Goal: Use online tool/utility: Use online tool/utility

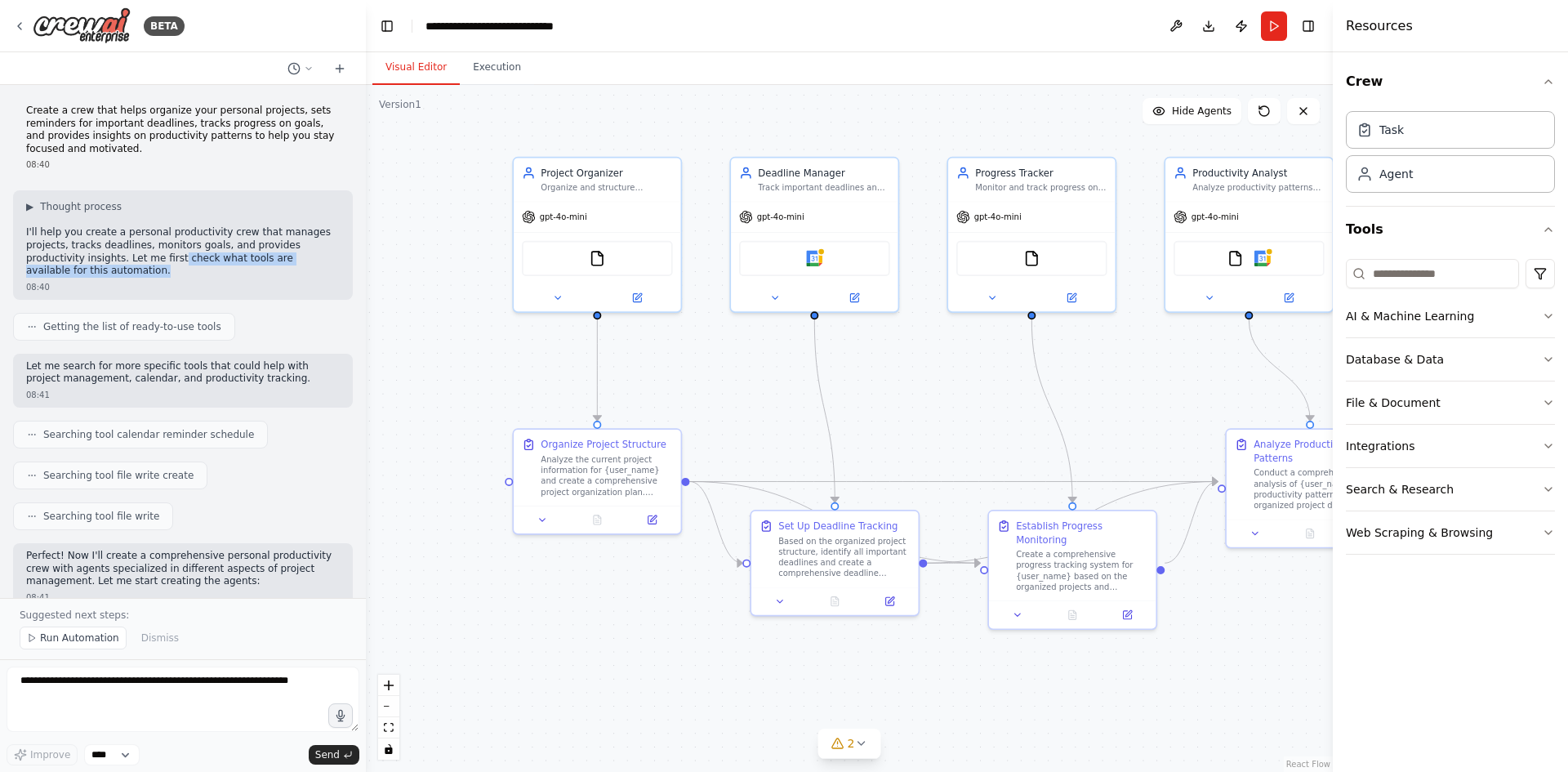
drag, startPoint x: 169, startPoint y: 272, endPoint x: 113, endPoint y: 261, distance: 57.1
click at [113, 261] on p "I'll help you create a personal productivity crew that manages projects, tracks…" at bounding box center [183, 252] width 314 height 50
click at [119, 274] on p "I'll help you create a personal productivity crew that manages projects, tracks…" at bounding box center [183, 252] width 314 height 50
click at [265, 371] on p "Let me search for more specific tools that could help with project management, …" at bounding box center [183, 373] width 314 height 25
click at [291, 434] on div "Searching tool calendar reminder schedule" at bounding box center [183, 434] width 340 height 28
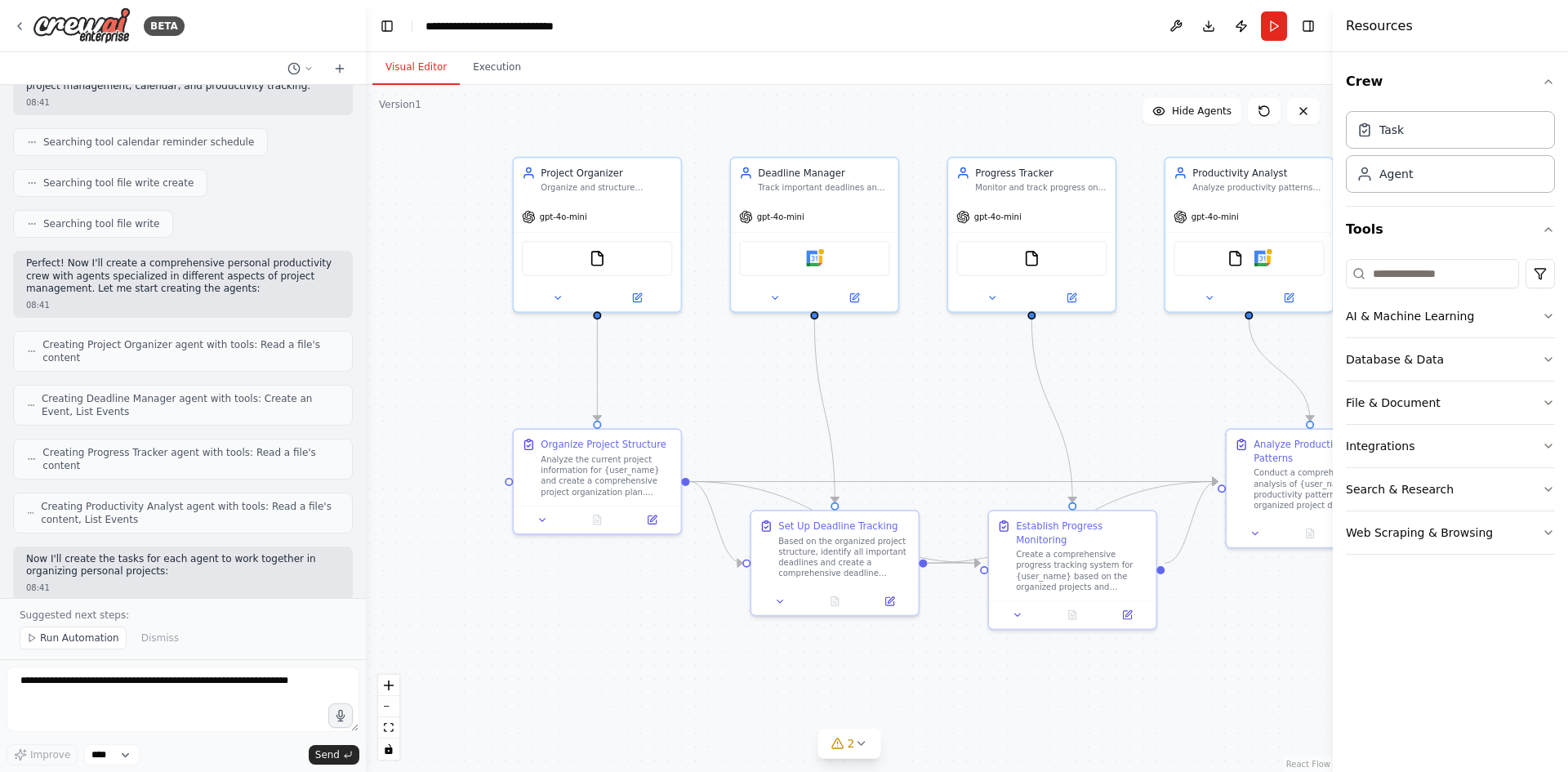
scroll to position [299, 0]
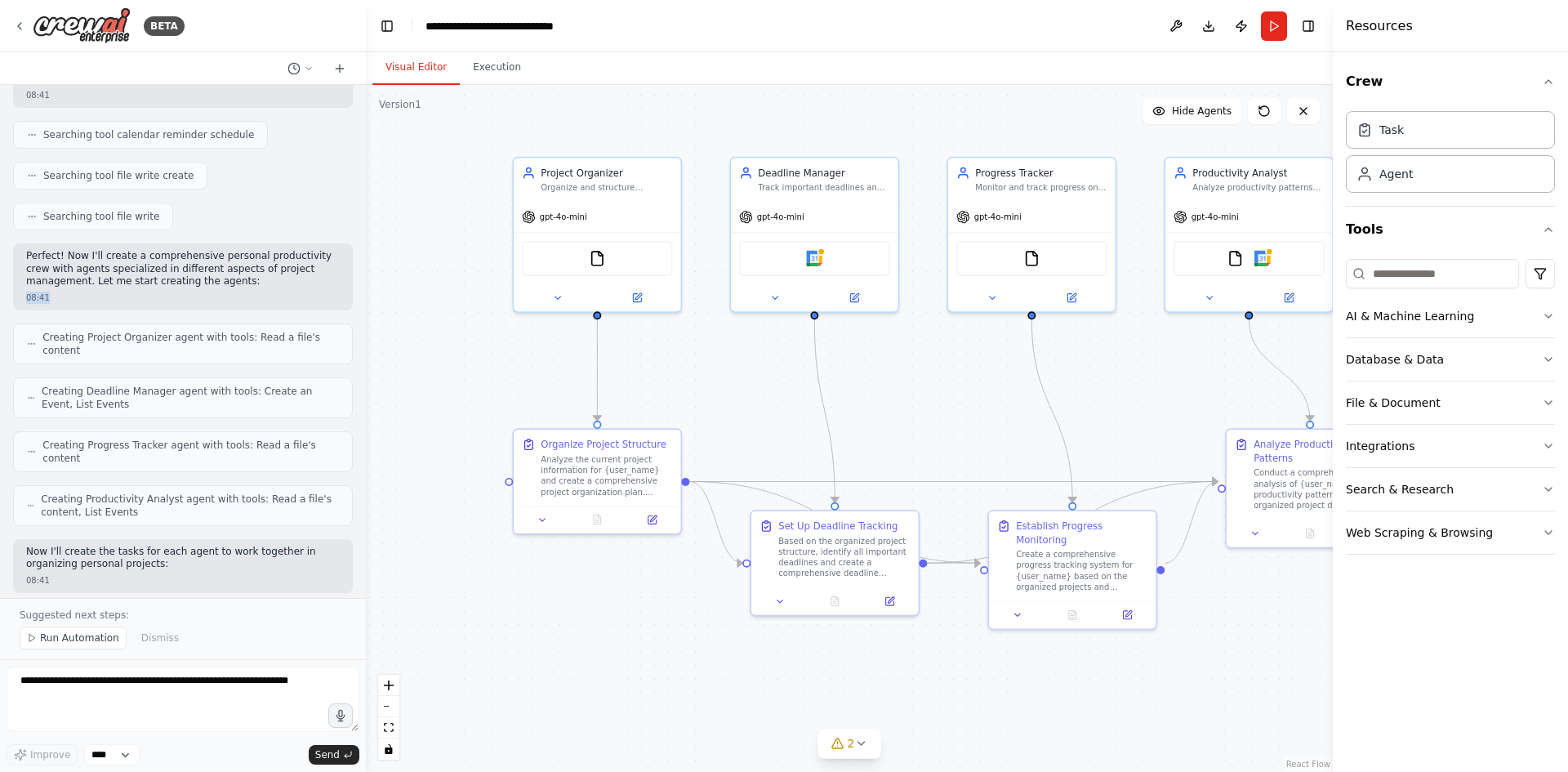
click at [197, 281] on div "Perfect! Now I'll create a comprehensive personal productivity crew with agents…" at bounding box center [183, 277] width 340 height 67
click at [197, 281] on p "Perfect! Now I'll create a comprehensive personal productivity crew with agents…" at bounding box center [183, 269] width 314 height 39
click at [184, 439] on span "Creating Progress Tracker agent with tools: Read a file's content" at bounding box center [191, 451] width 297 height 26
drag, startPoint x: 136, startPoint y: 492, endPoint x: 236, endPoint y: 556, distance: 118.7
click at [236, 556] on div "Create a crew that helps organize your personal projects, sets reminders for im…" at bounding box center [183, 341] width 366 height 513
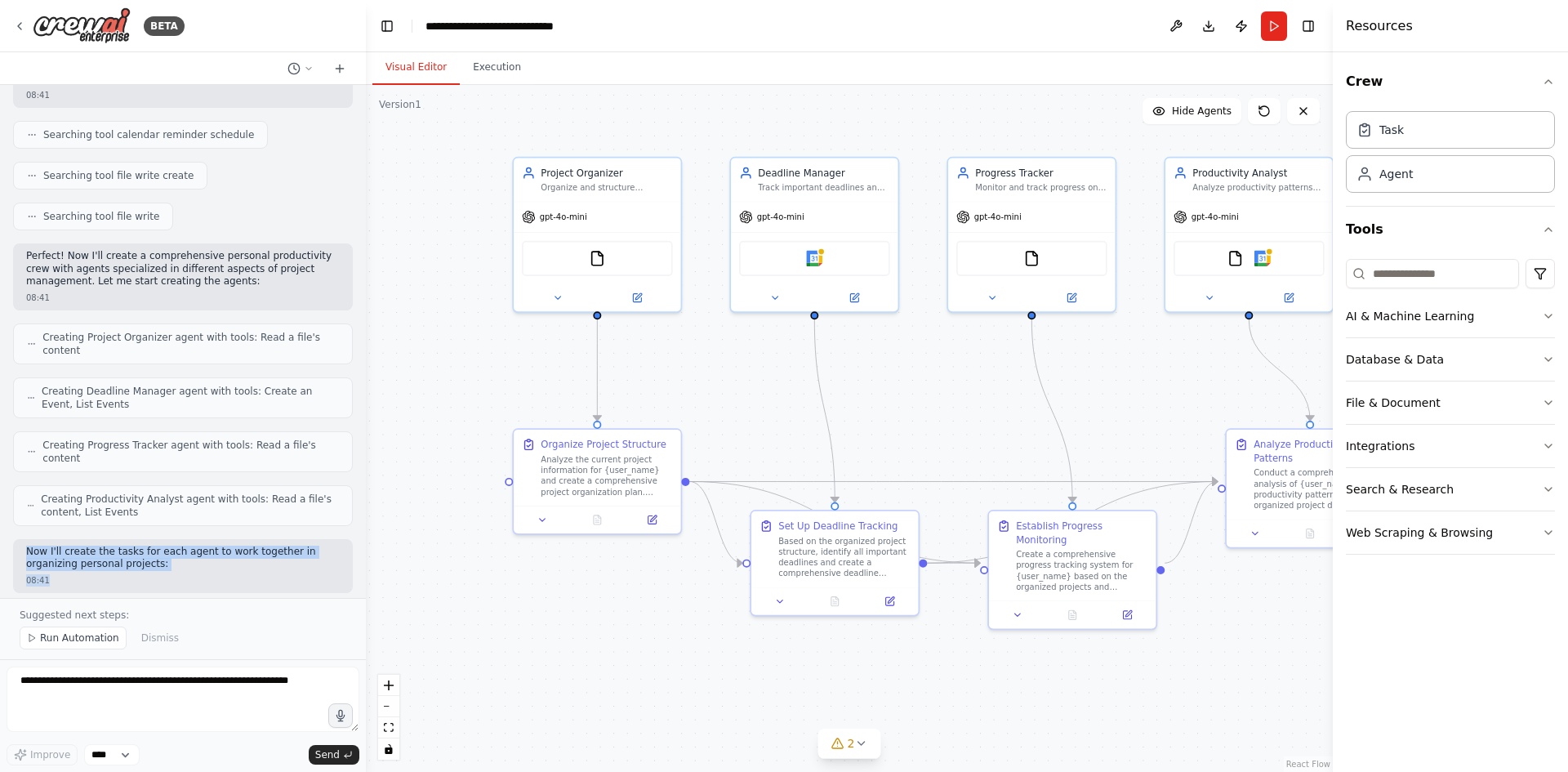
click at [238, 574] on div "08:41" at bounding box center [183, 581] width 314 height 13
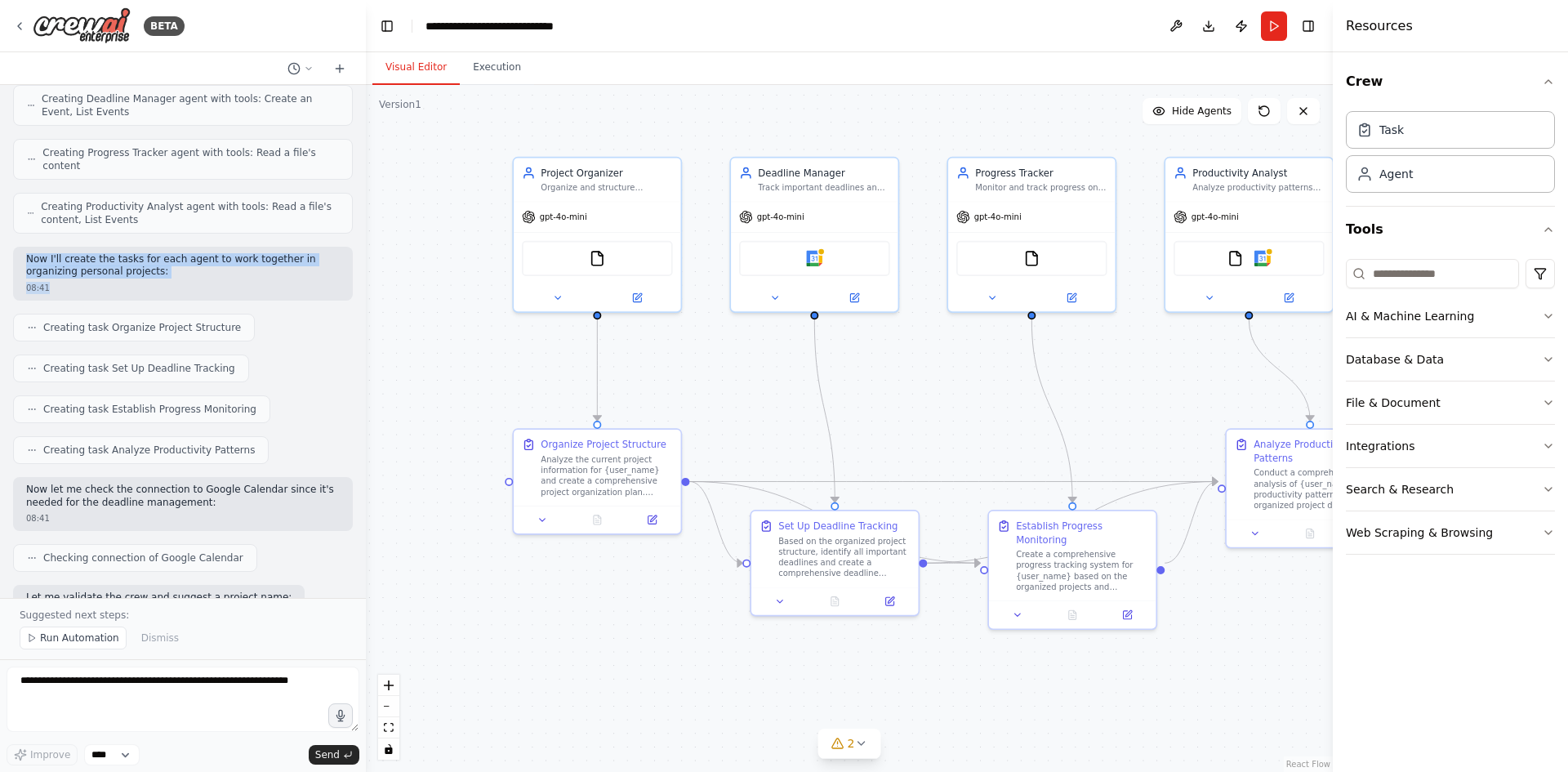
scroll to position [599, 0]
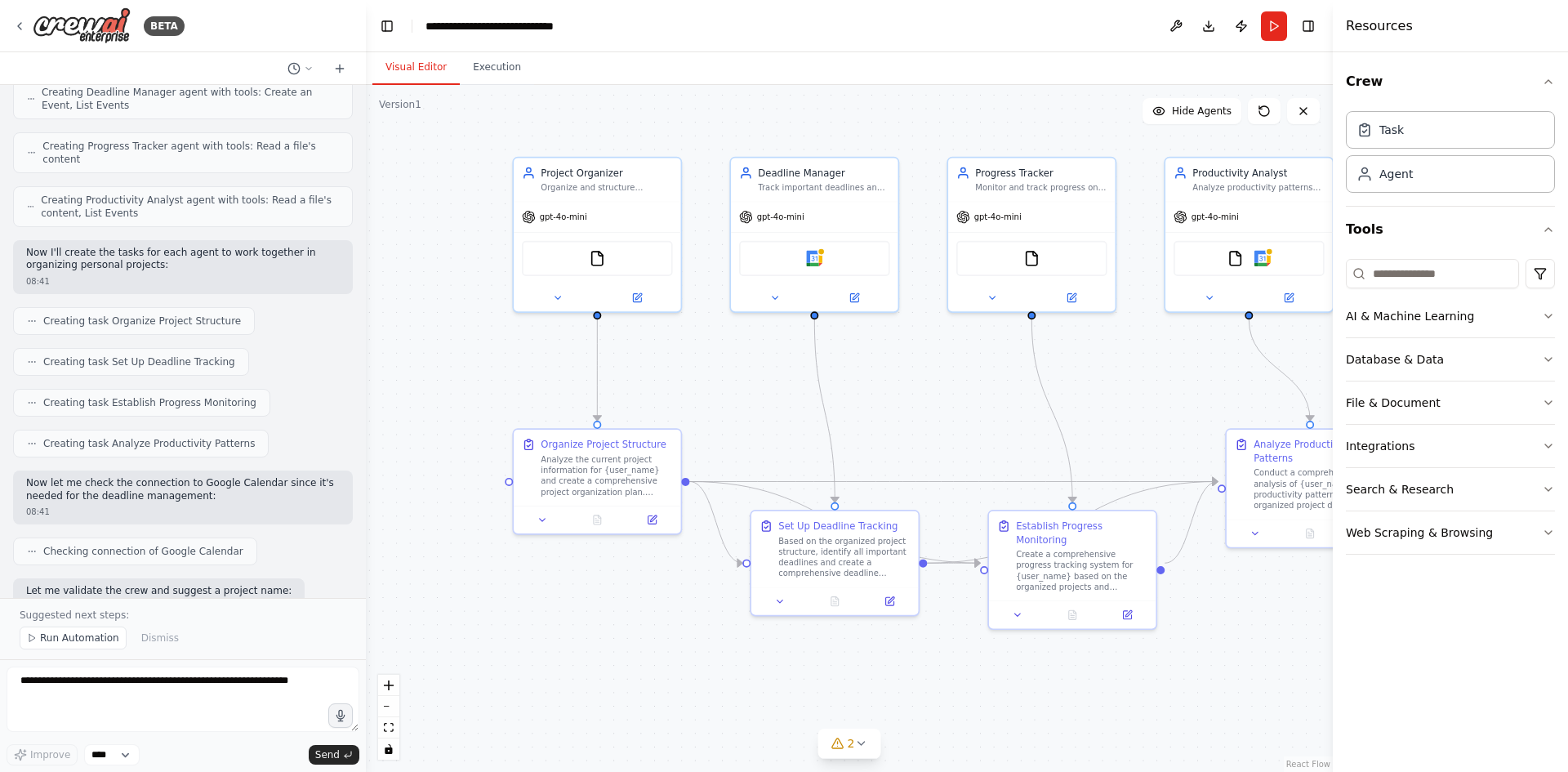
click at [245, 307] on div "Creating task Organize Project Structure" at bounding box center [183, 321] width 340 height 28
drag, startPoint x: 216, startPoint y: 483, endPoint x: 12, endPoint y: 451, distance: 206.5
click at [12, 451] on div "Create a crew that helps organize your personal projects, sets reminders for im…" at bounding box center [183, 341] width 366 height 513
click at [180, 477] on p "Now let me check the connection to Google Calendar since it's needed for the de…" at bounding box center [183, 490] width 314 height 25
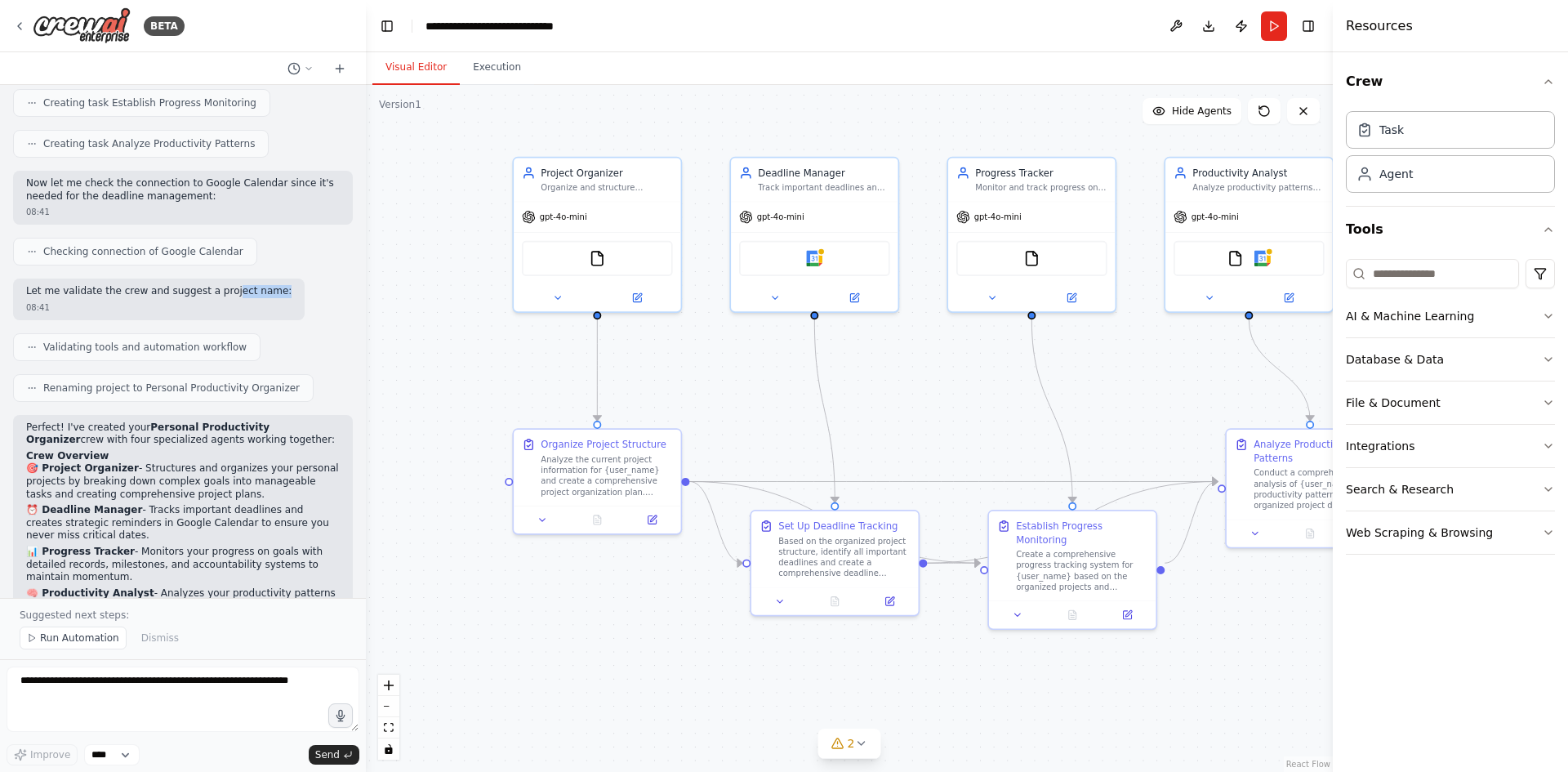
drag, startPoint x: 215, startPoint y: 270, endPoint x: 309, endPoint y: 274, distance: 94.1
click at [311, 279] on div "Let me validate the crew and suggest a project name: 08:41" at bounding box center [183, 299] width 340 height 41
click at [299, 279] on div "Let me validate the crew and suggest a project name: 08:41" at bounding box center [183, 299] width 340 height 41
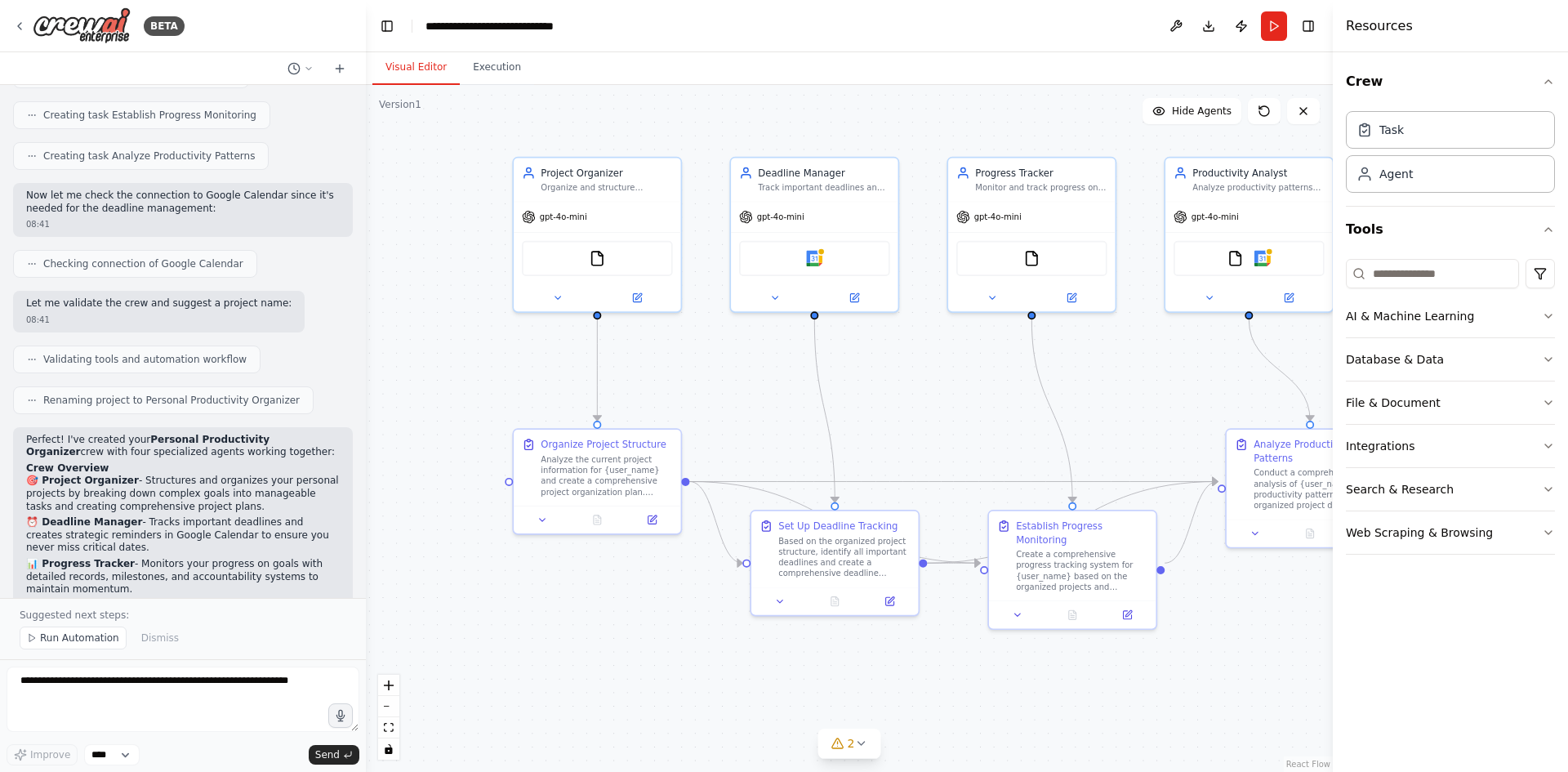
scroll to position [1185, 0]
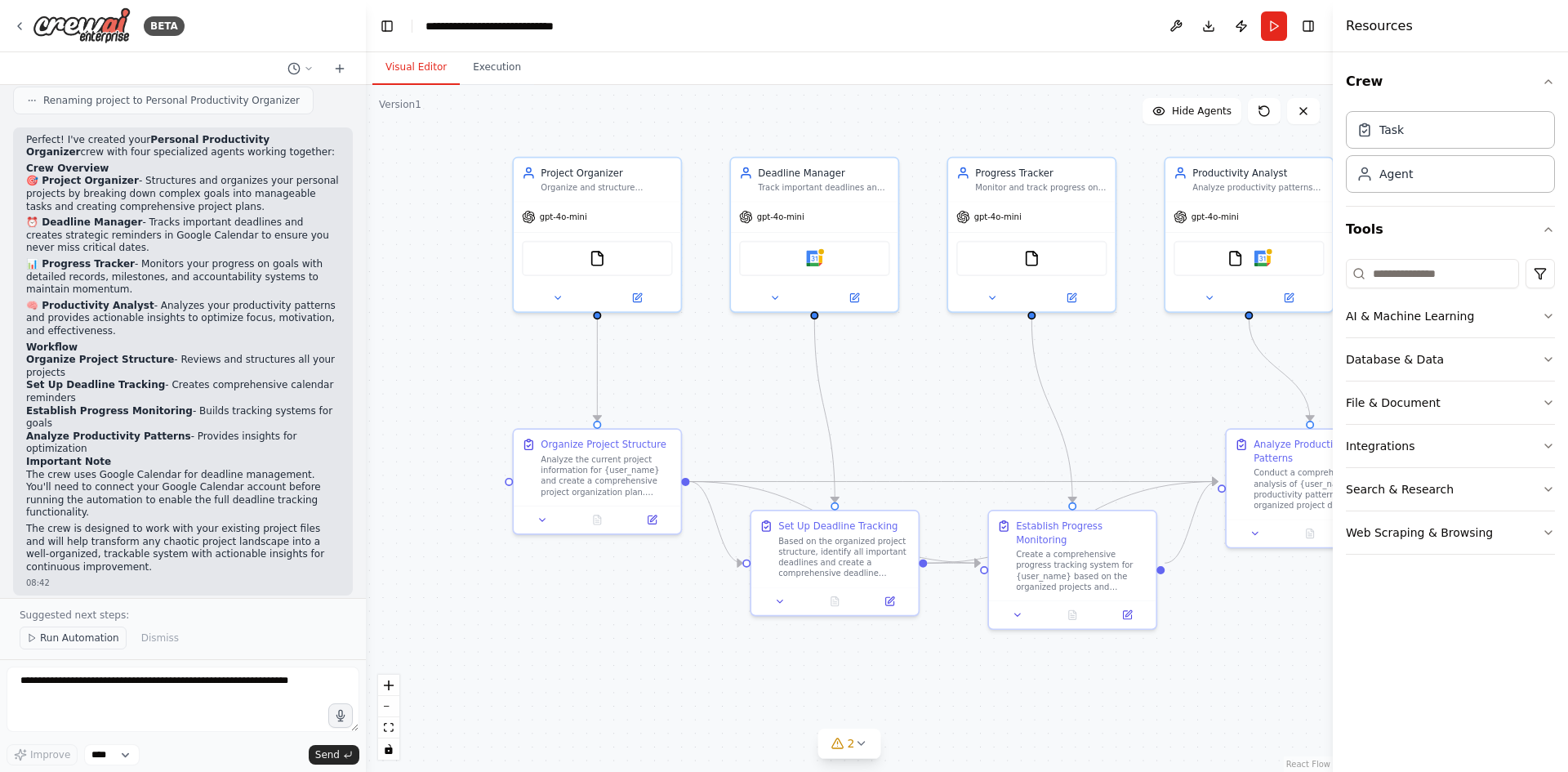
click at [101, 643] on span "Run Automation" at bounding box center [80, 637] width 79 height 13
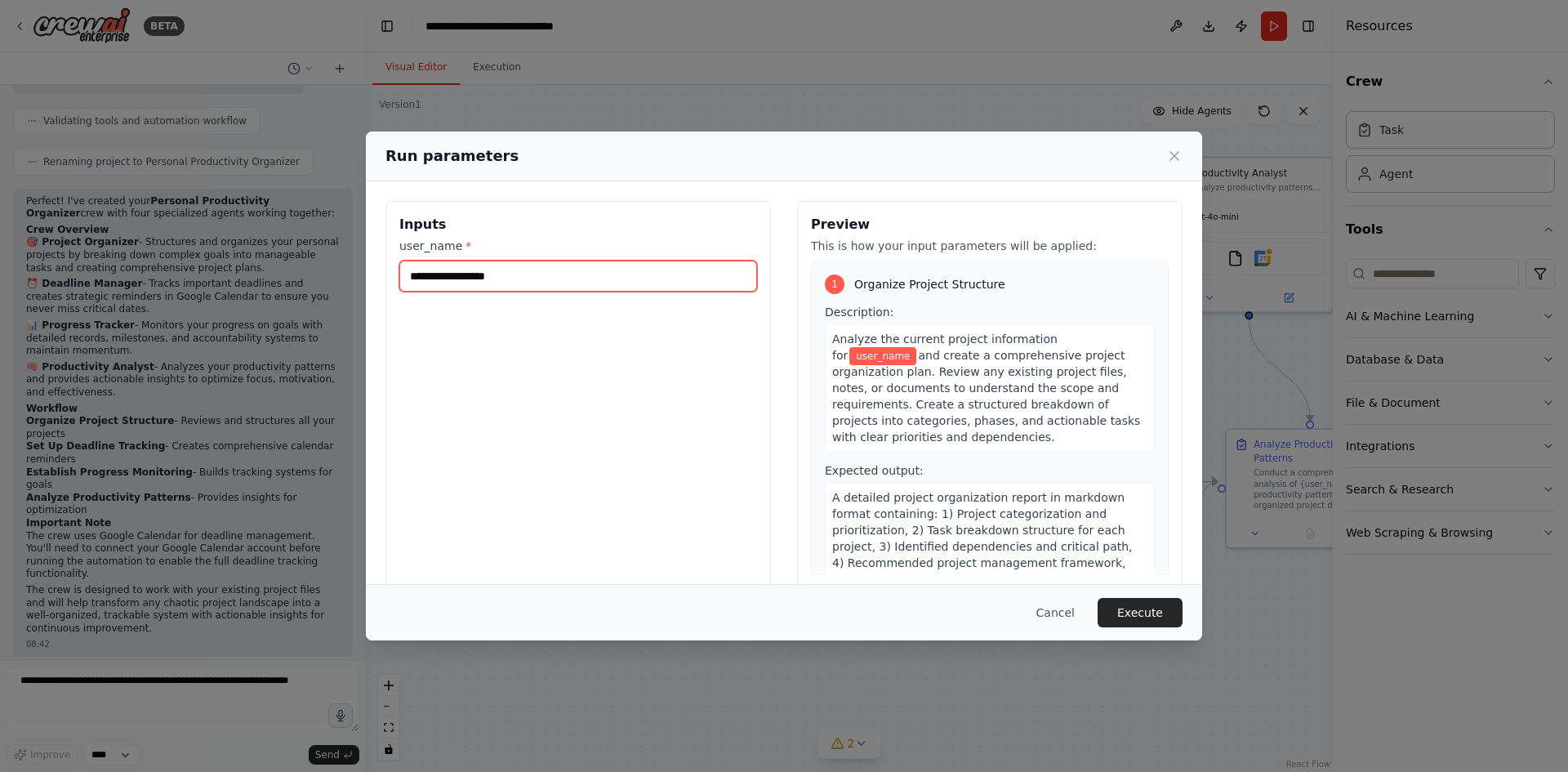
click at [550, 279] on input "user_name *" at bounding box center [578, 276] width 358 height 31
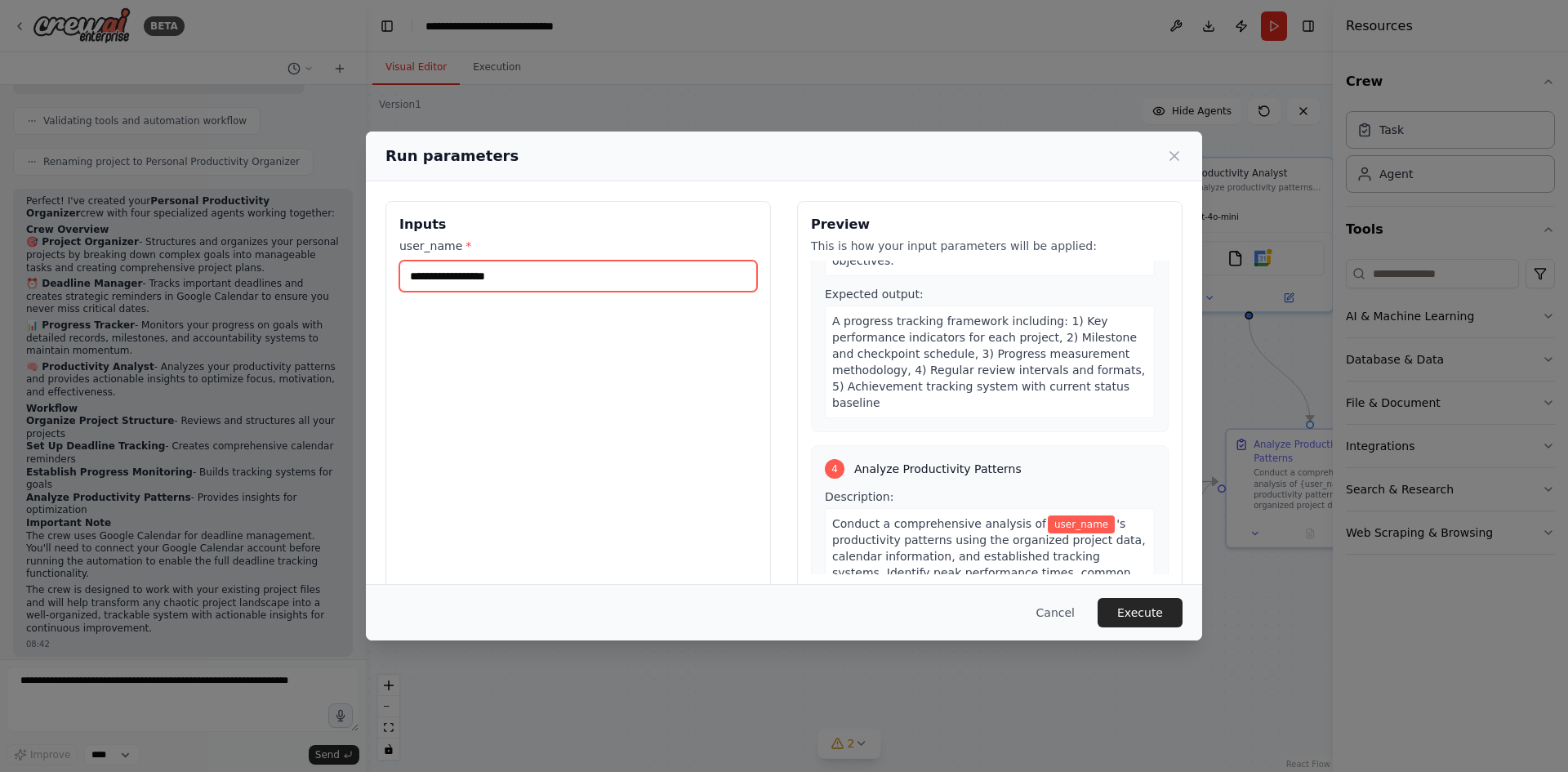
scroll to position [1084, 0]
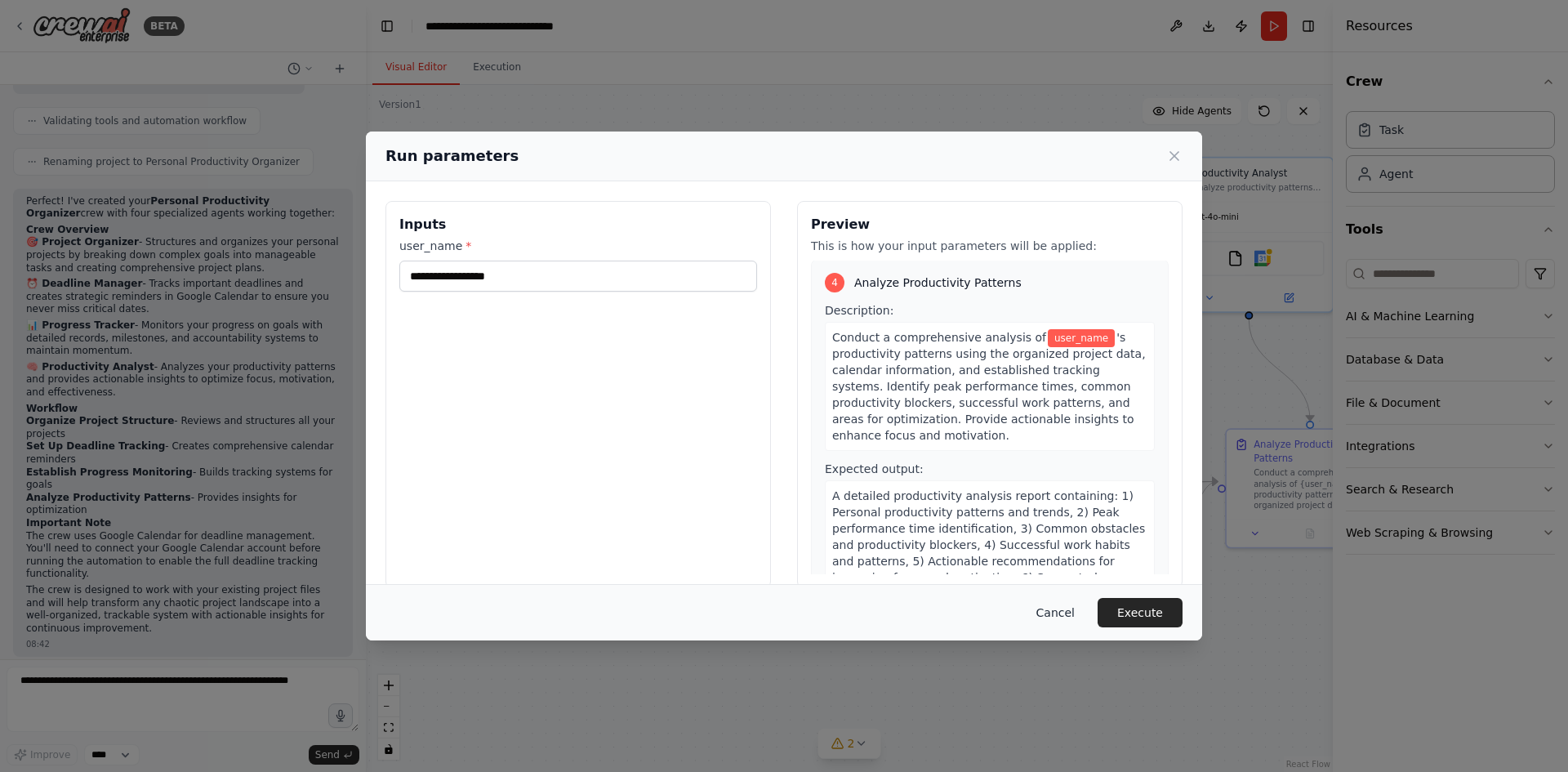
click at [1074, 611] on button "Cancel" at bounding box center [1056, 612] width 65 height 30
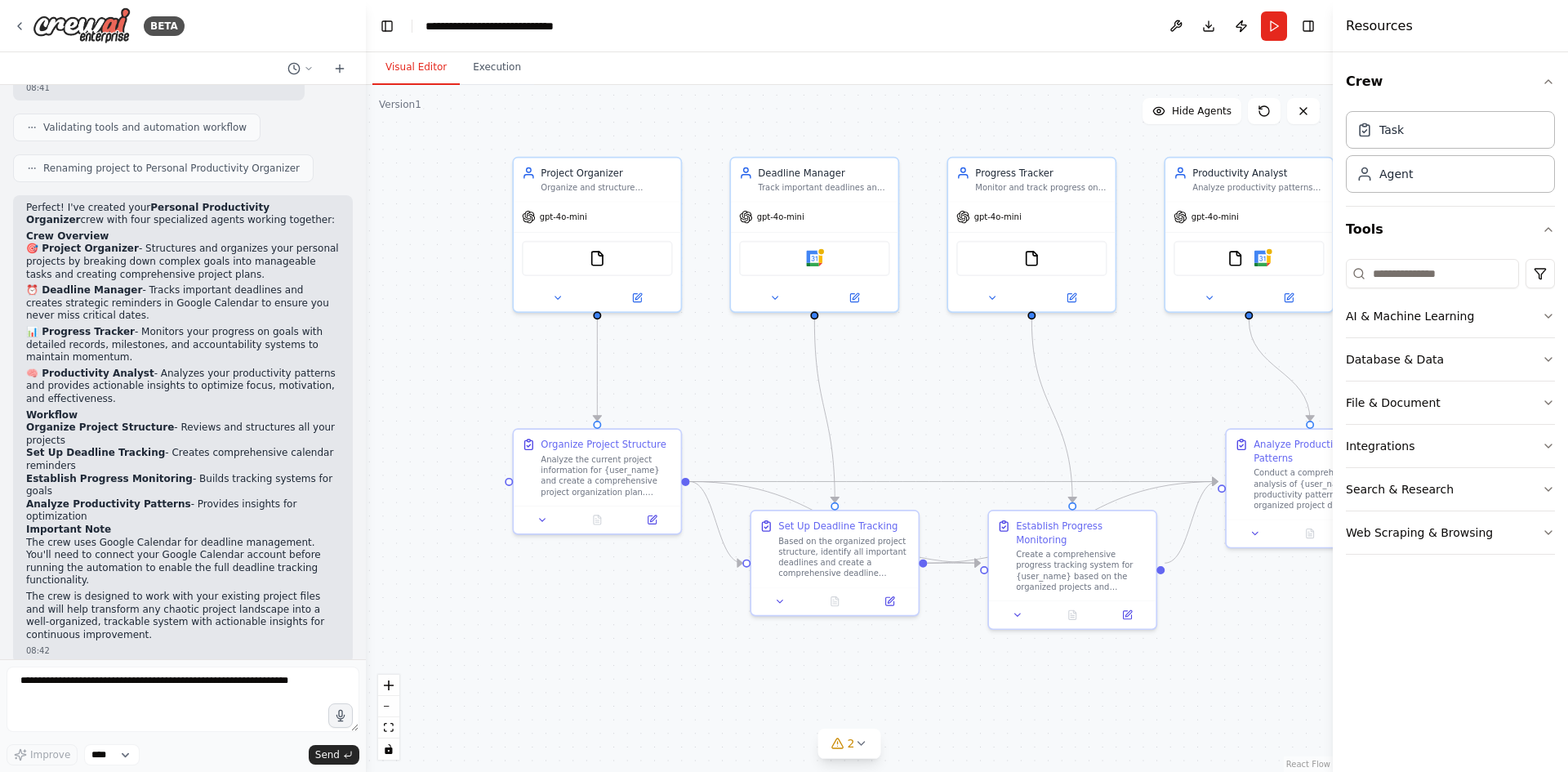
scroll to position [1124, 0]
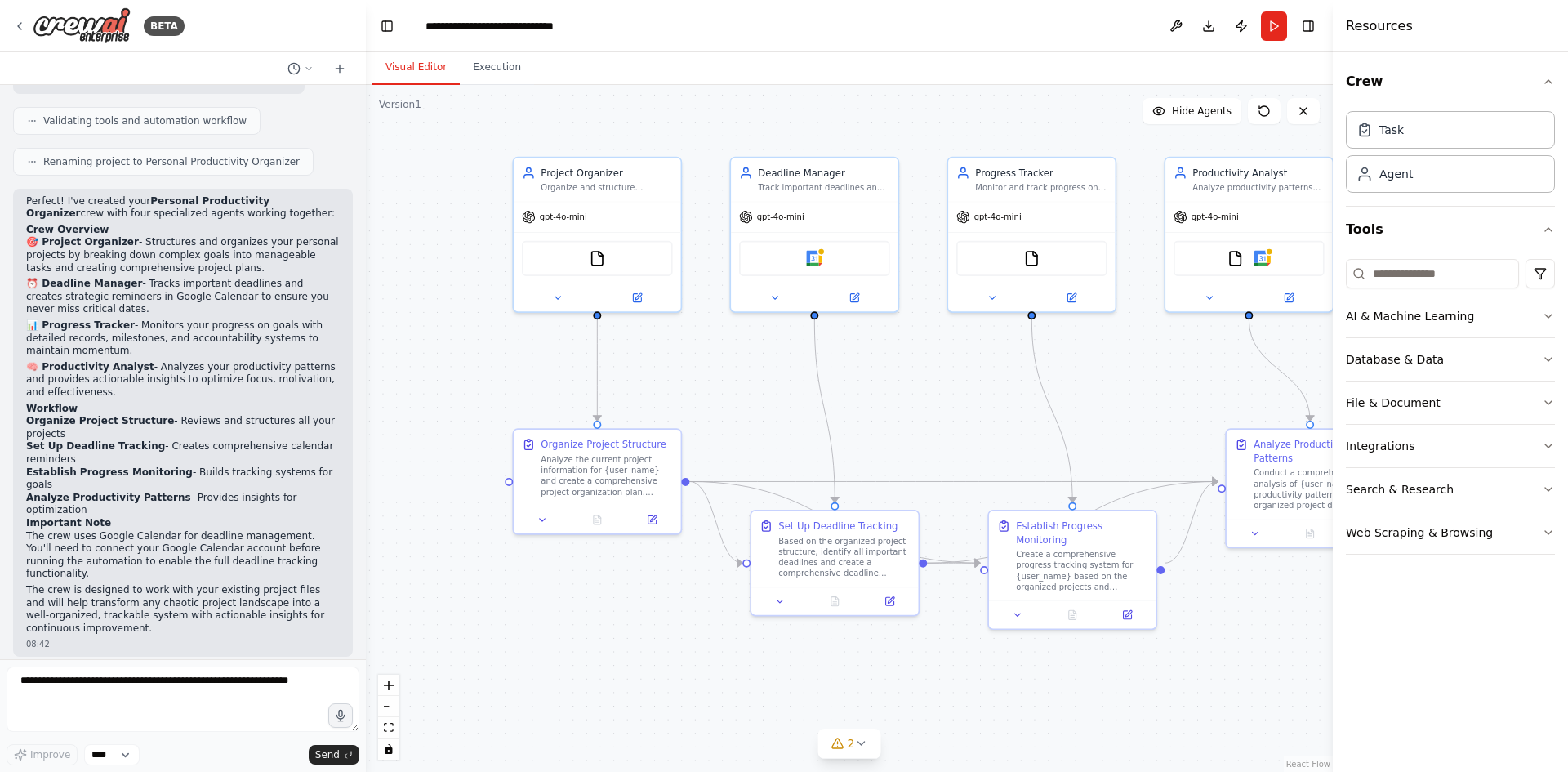
click at [201, 676] on p "I recommend running the automation to see how it organizes your personal projec…" at bounding box center [183, 688] width 314 height 25
click at [1541, 315] on button "AI & Machine Learning" at bounding box center [1450, 315] width 209 height 42
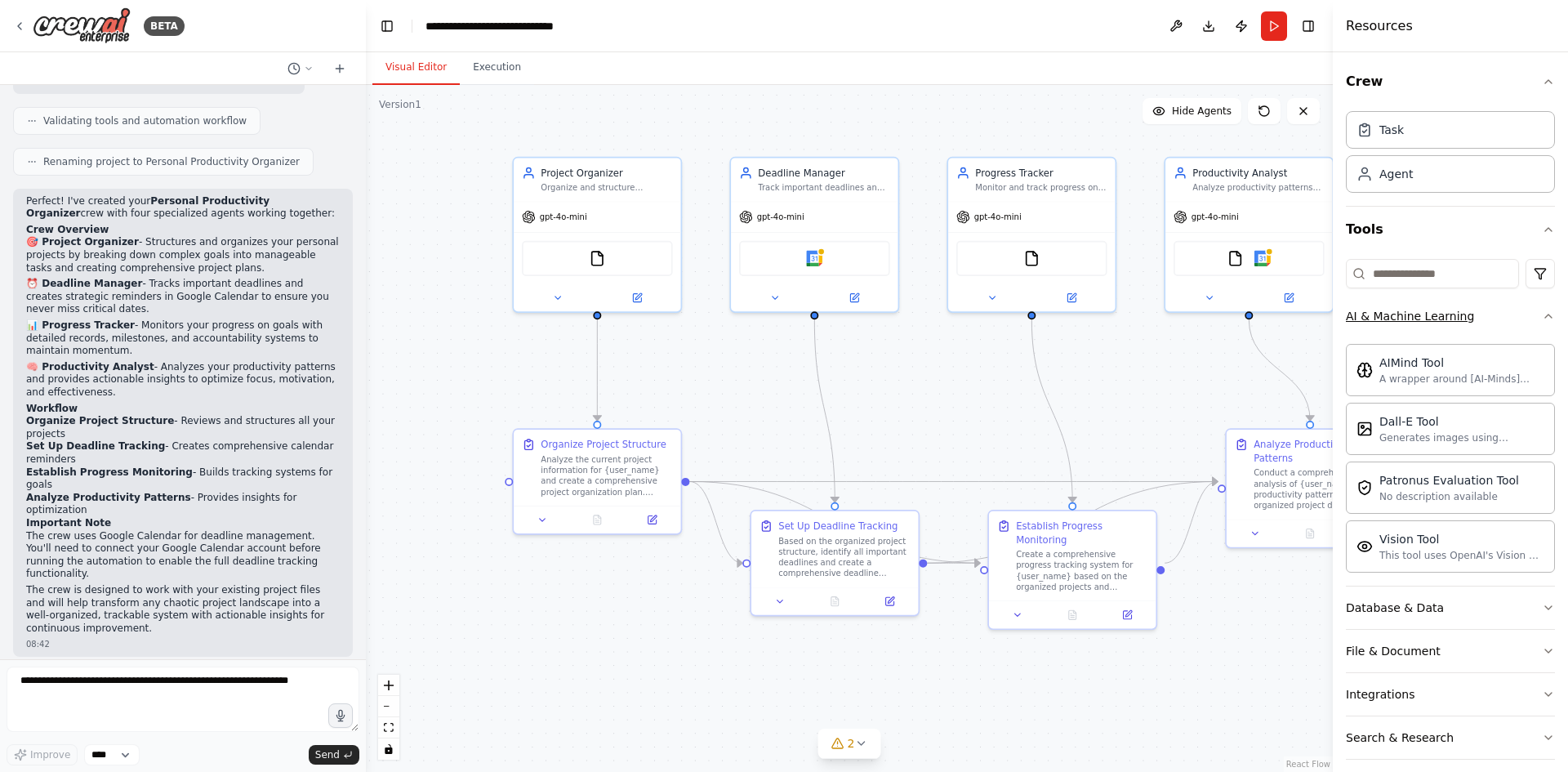
click at [1542, 315] on icon "button" at bounding box center [1548, 315] width 13 height 13
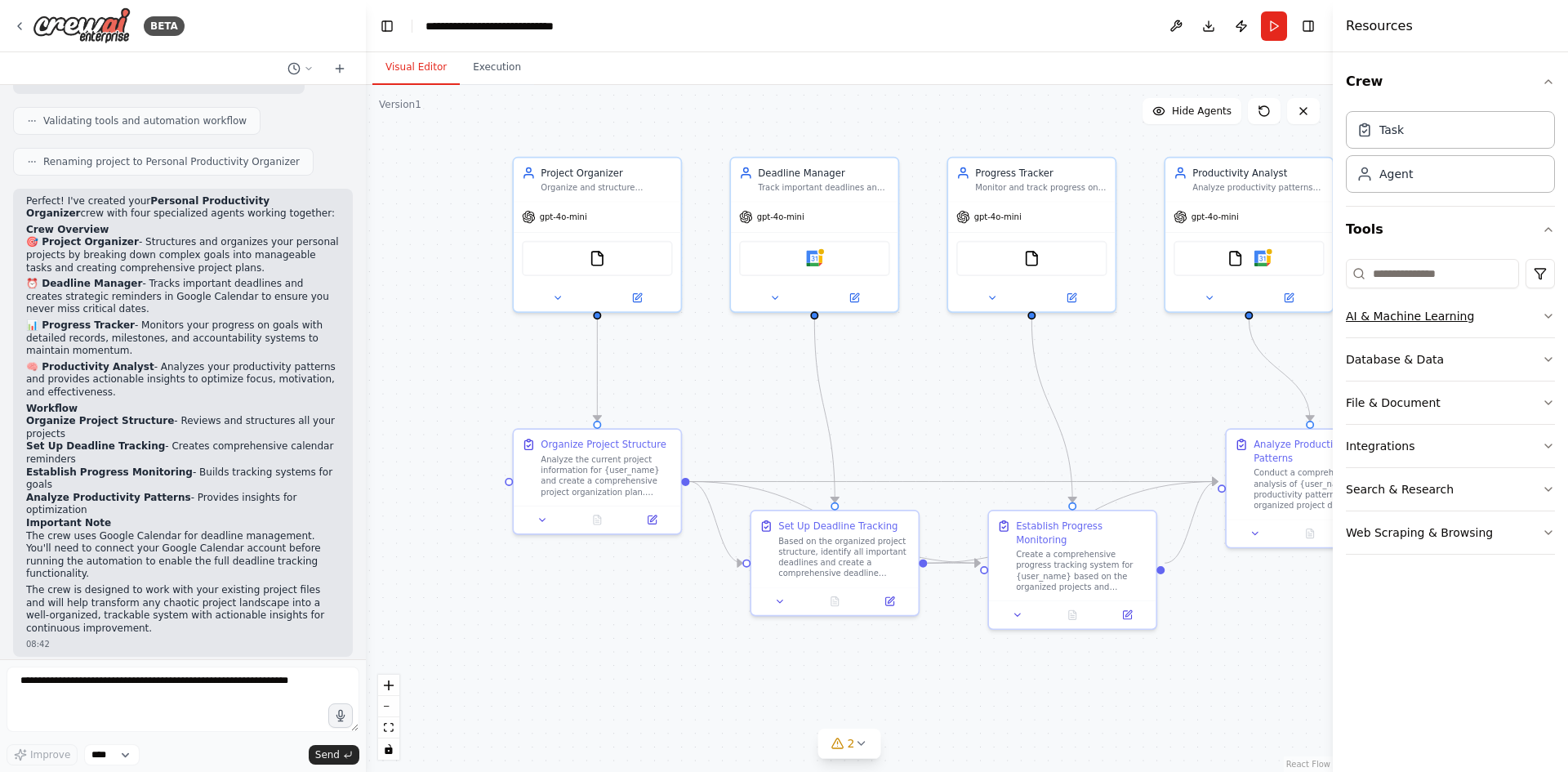
click at [1541, 315] on button "AI & Machine Learning" at bounding box center [1450, 315] width 209 height 42
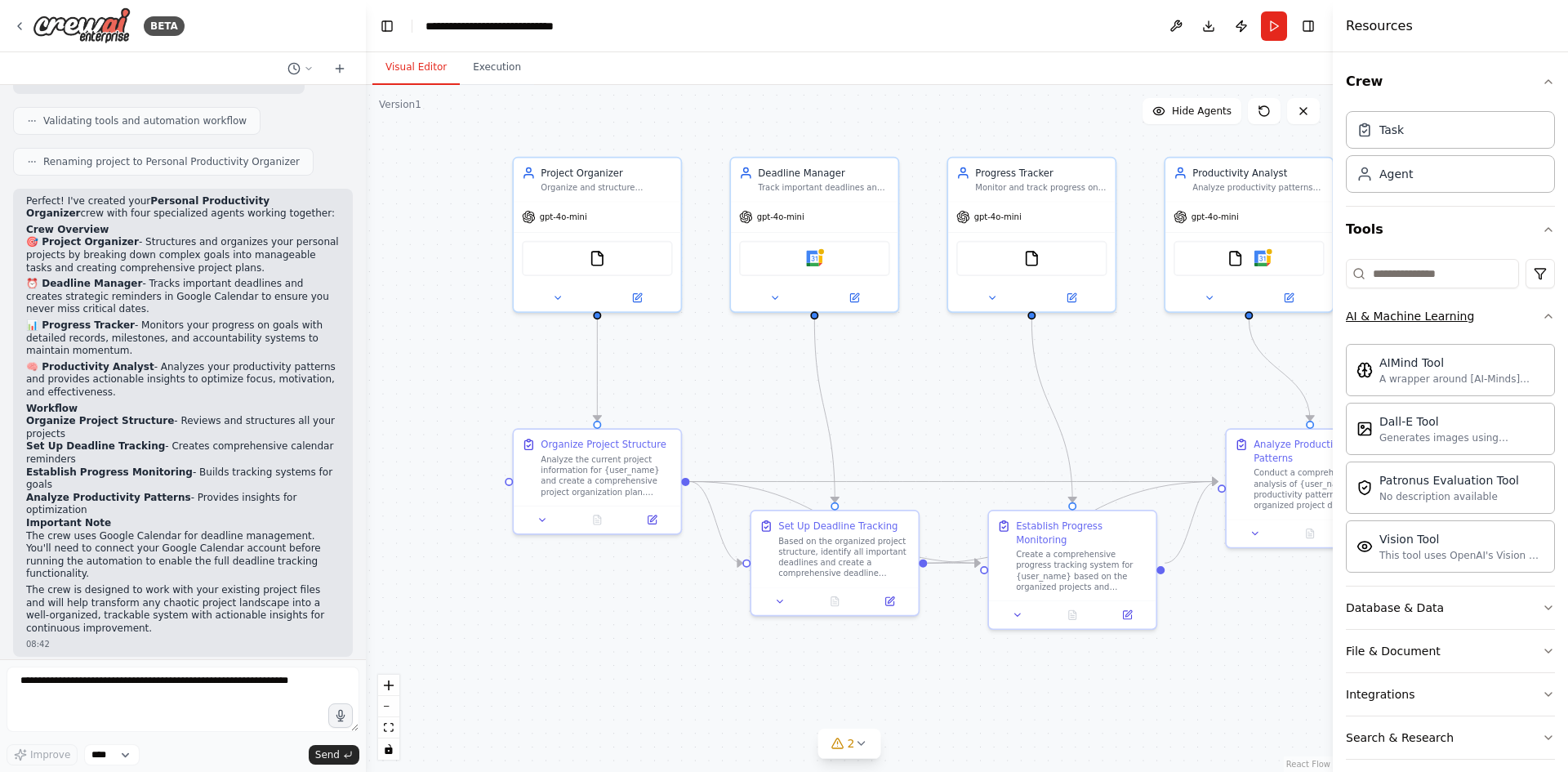
click at [1542, 315] on icon "button" at bounding box center [1548, 315] width 13 height 13
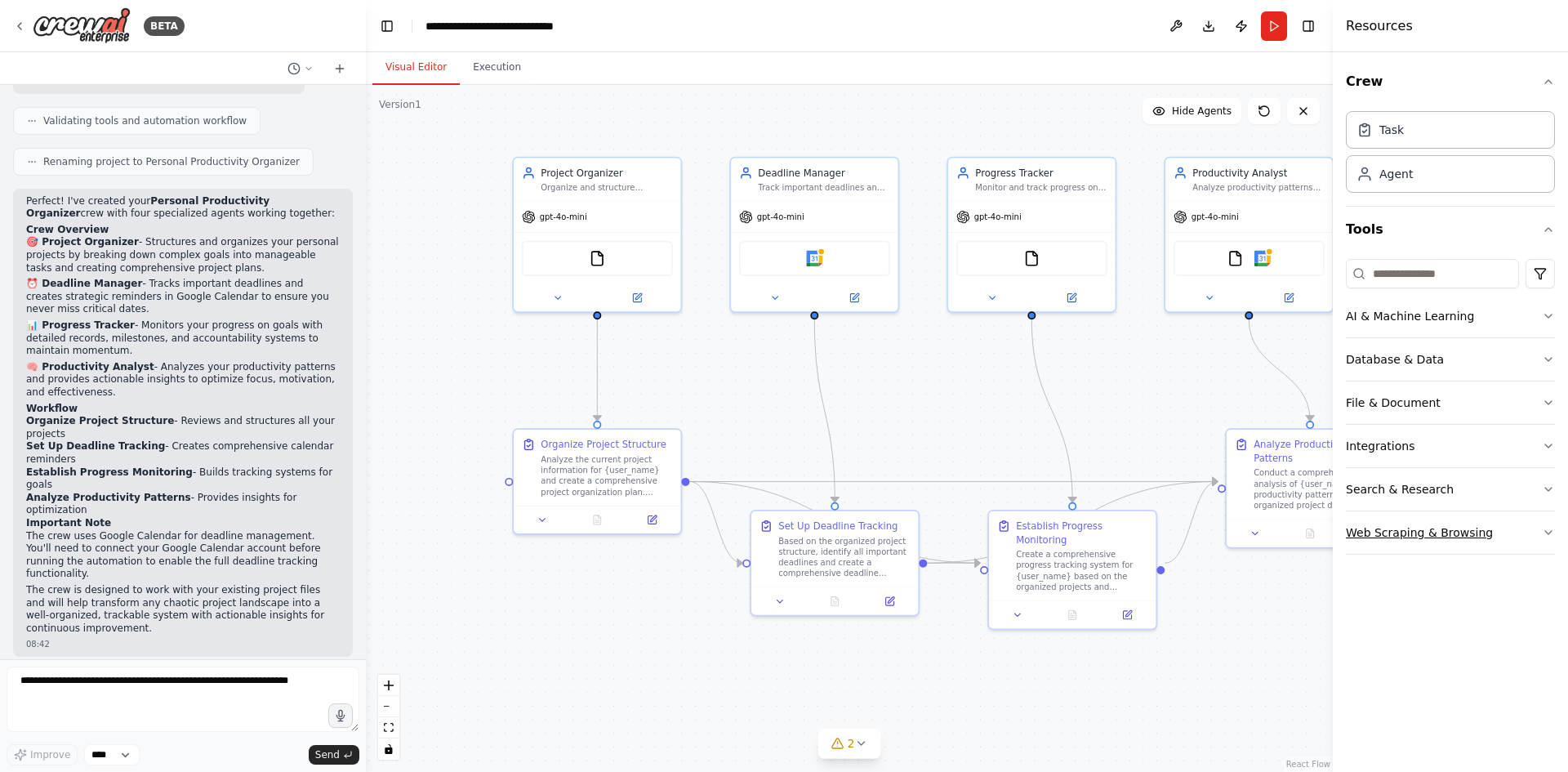
click at [1413, 531] on div "Web Scraping & Browsing" at bounding box center [1420, 532] width 147 height 16
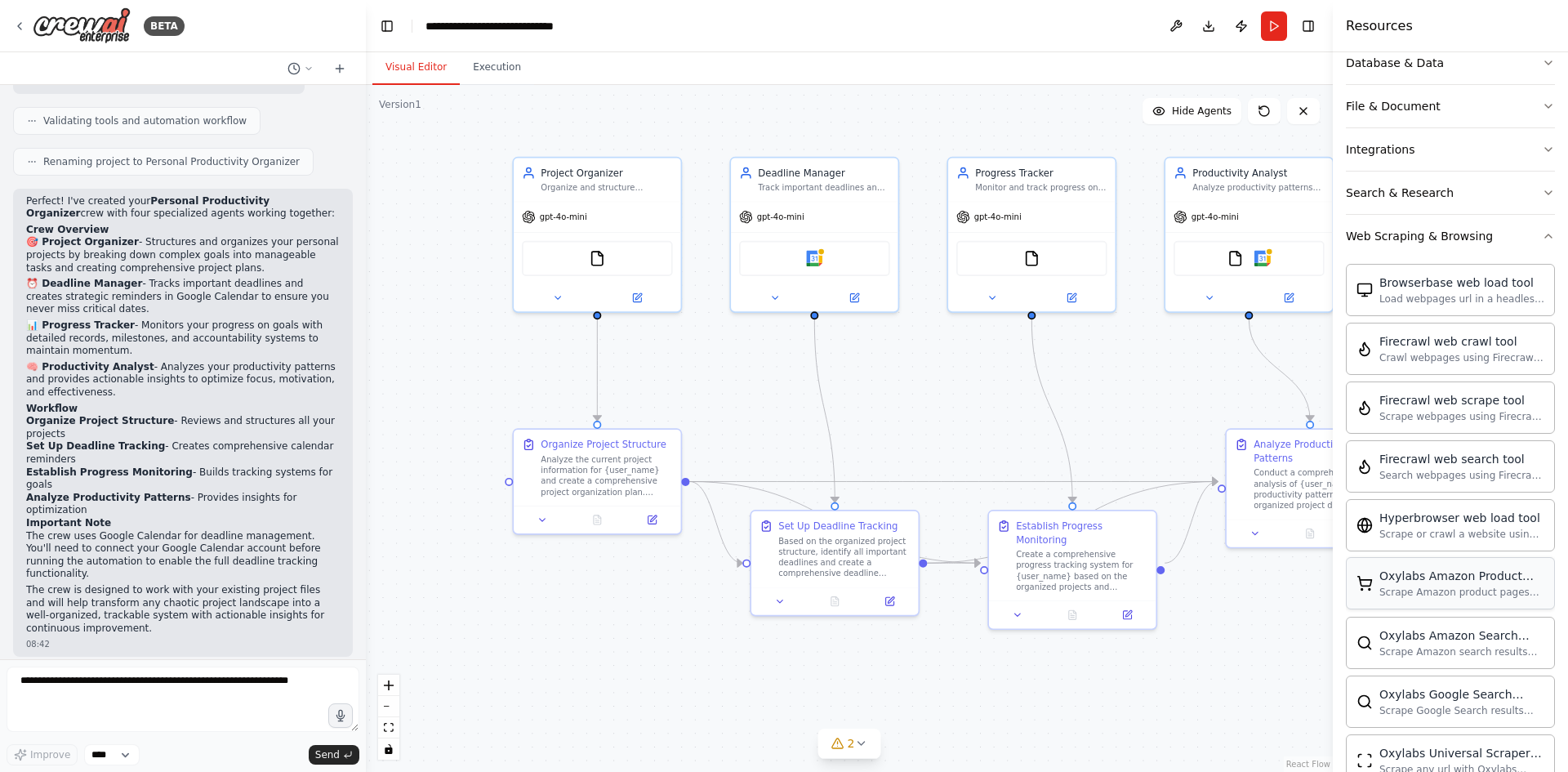
scroll to position [299, 0]
